Goal: Complete application form

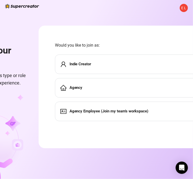
click at [86, 67] on div "Indie Creator" at bounding box center [136, 64] width 162 height 19
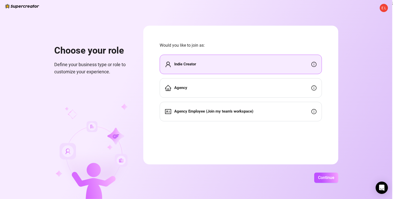
click at [197, 171] on div "E L Choose your role Define your business type or role to customize your experi…" at bounding box center [196, 99] width 393 height 199
click at [197, 176] on span "Continue" at bounding box center [326, 177] width 16 height 5
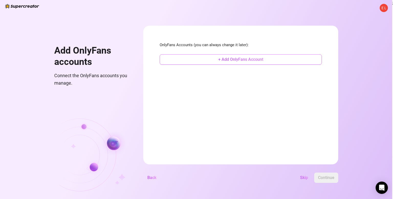
click at [197, 59] on span "+ Add OnlyFans Account" at bounding box center [240, 59] width 45 height 5
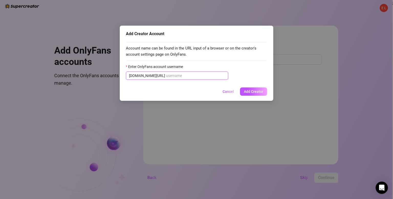
click at [173, 76] on input "Enter OnlyFans account username" at bounding box center [195, 76] width 59 height 6
paste input "showdii"
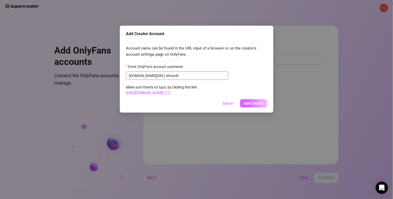
type input "showdii"
click at [197, 103] on span "Add Creator" at bounding box center [253, 103] width 19 height 4
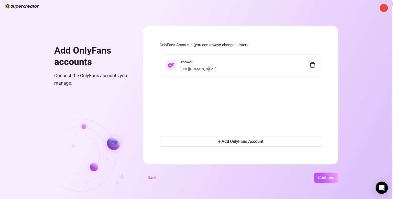
click at [197, 108] on div "showdii [URL][DOMAIN_NAME]" at bounding box center [241, 88] width 162 height 69
click at [197, 140] on span "+ Add OnlyFans Account" at bounding box center [240, 141] width 45 height 5
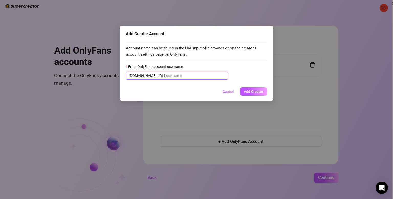
click at [191, 75] on input "Enter OnlyFans account username" at bounding box center [195, 76] width 59 height 6
paste input "valinfernal"
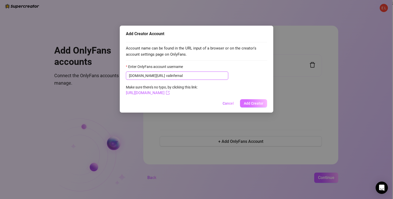
type input "valinfernal"
click at [197, 102] on span "Add Creator" at bounding box center [253, 103] width 19 height 4
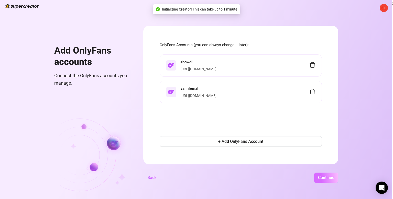
click at [197, 180] on span "Continue" at bounding box center [326, 177] width 16 height 5
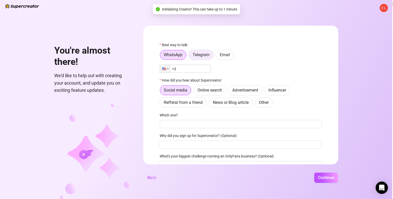
click at [197, 55] on span "Telegram" at bounding box center [201, 54] width 17 height 5
click at [190, 56] on input "Telegram" at bounding box center [190, 56] width 0 height 0
click at [197, 54] on span "Email" at bounding box center [225, 54] width 10 height 5
click at [197, 56] on input "Email" at bounding box center [217, 56] width 0 height 0
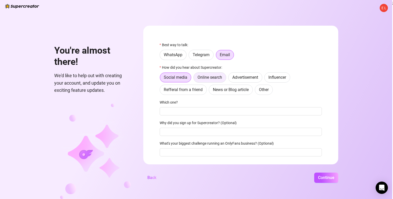
click at [197, 78] on span "Online search" at bounding box center [210, 77] width 25 height 5
click at [195, 79] on input "Online search" at bounding box center [195, 79] width 0 height 0
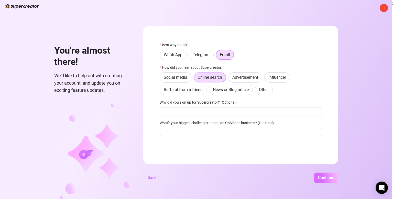
click at [197, 175] on span "Continue" at bounding box center [326, 177] width 16 height 5
